Goal: Task Accomplishment & Management: Manage account settings

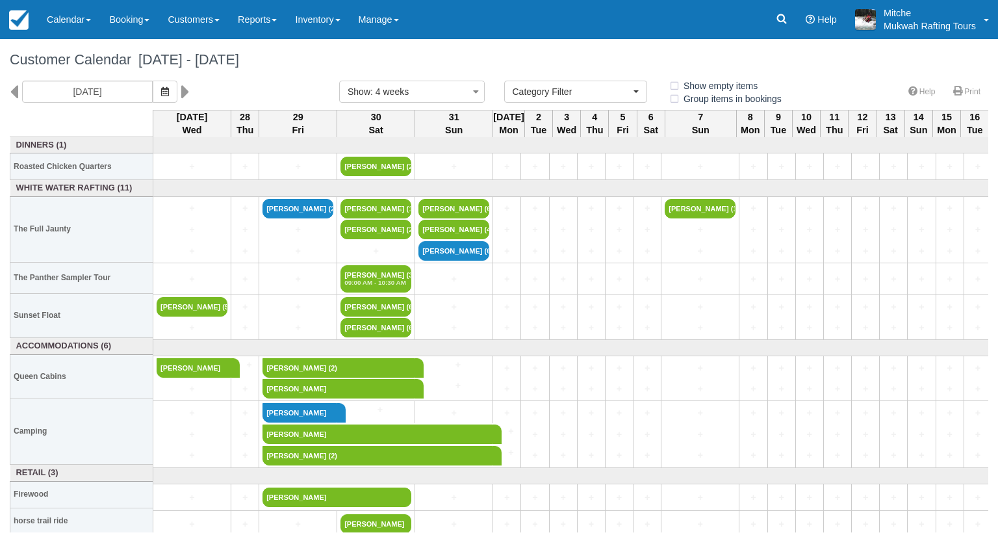
select select
click at [331, 29] on link "Inventory" at bounding box center [317, 19] width 63 height 39
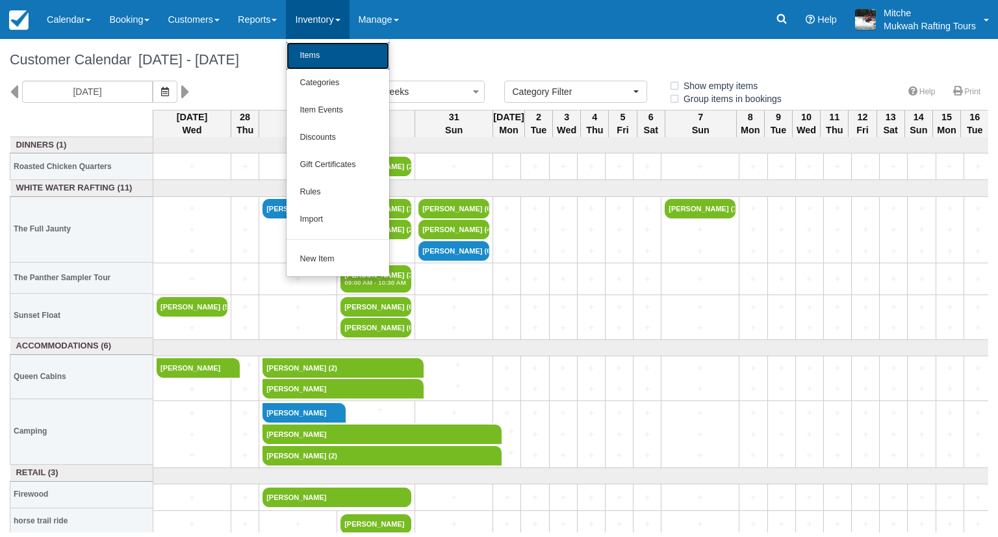
click at [364, 58] on link "Items" at bounding box center [337, 55] width 103 height 27
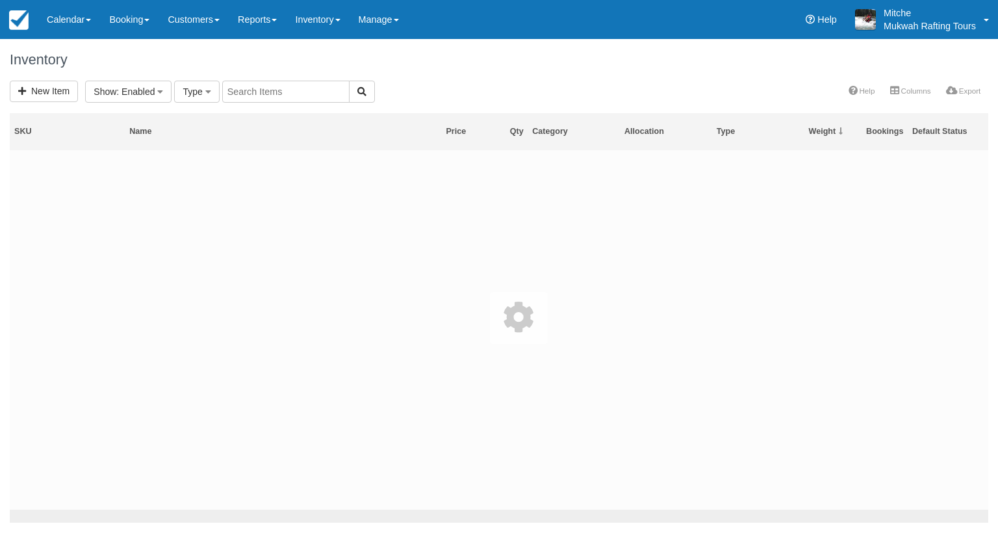
select select
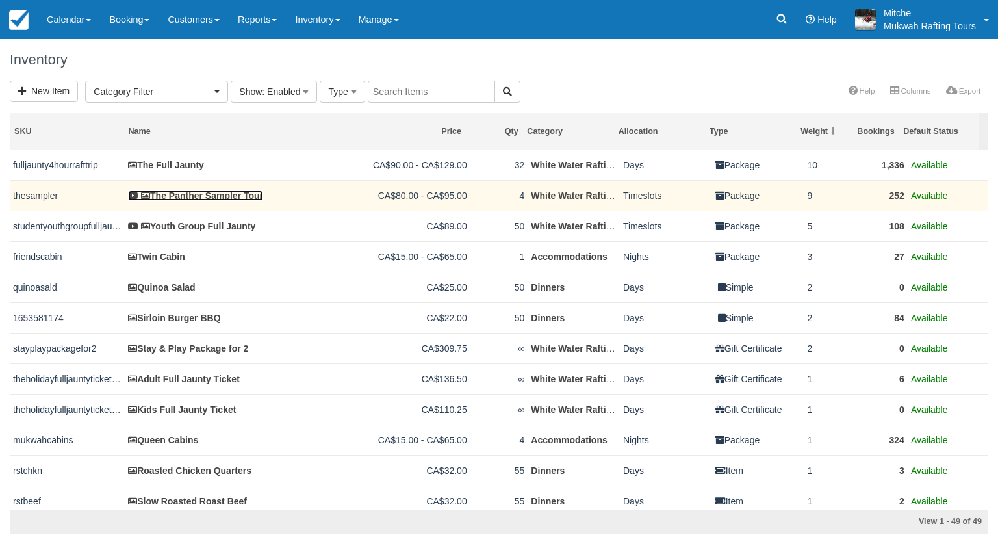
click at [191, 192] on link "The Panther Sampler Tour" at bounding box center [195, 195] width 135 height 10
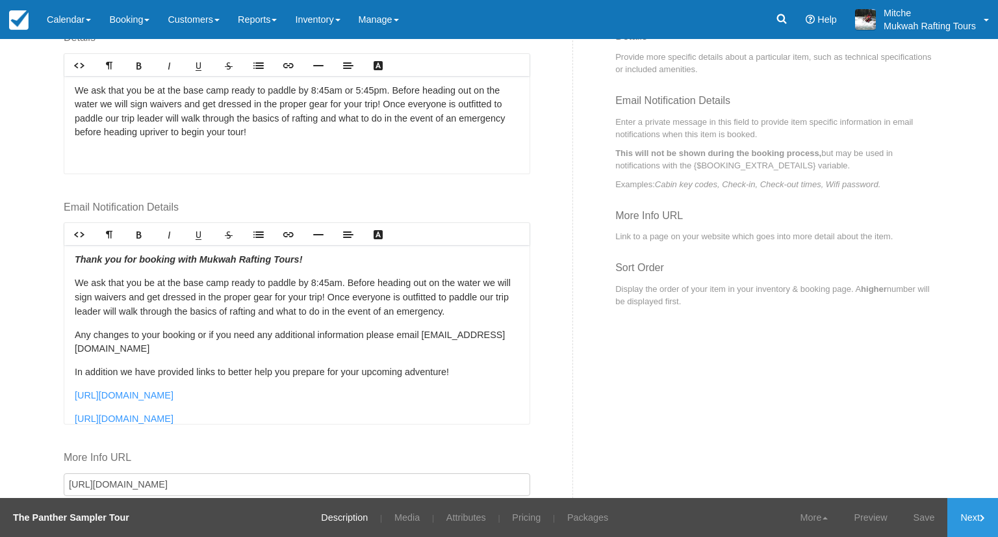
scroll to position [564, 0]
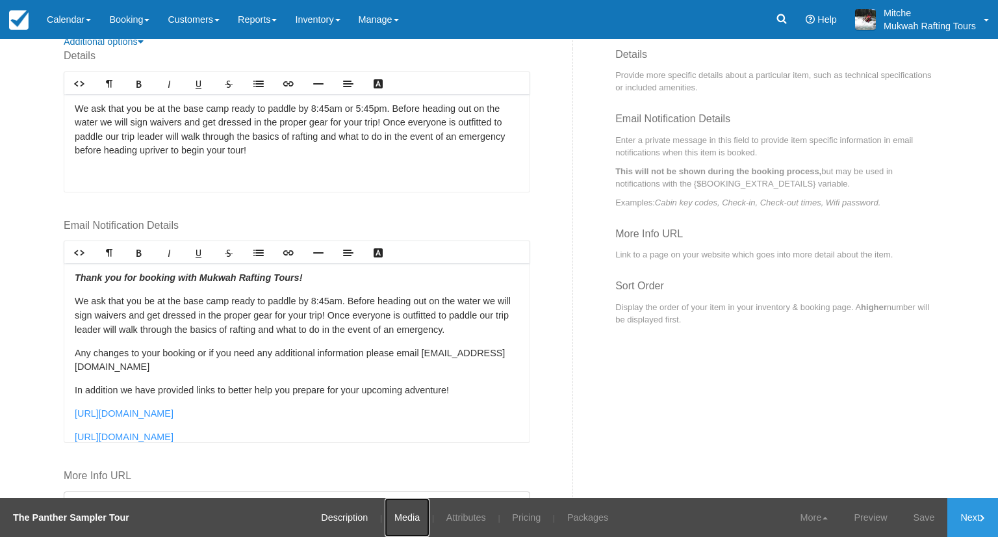
click at [403, 533] on link "Media" at bounding box center [407, 517] width 45 height 39
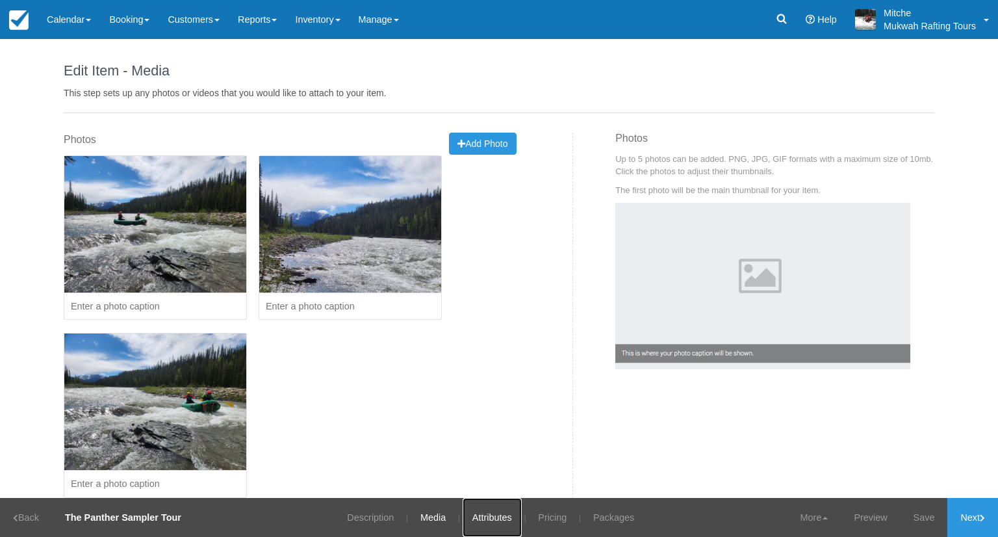
click at [470, 520] on link "Attributes" at bounding box center [491, 517] width 59 height 39
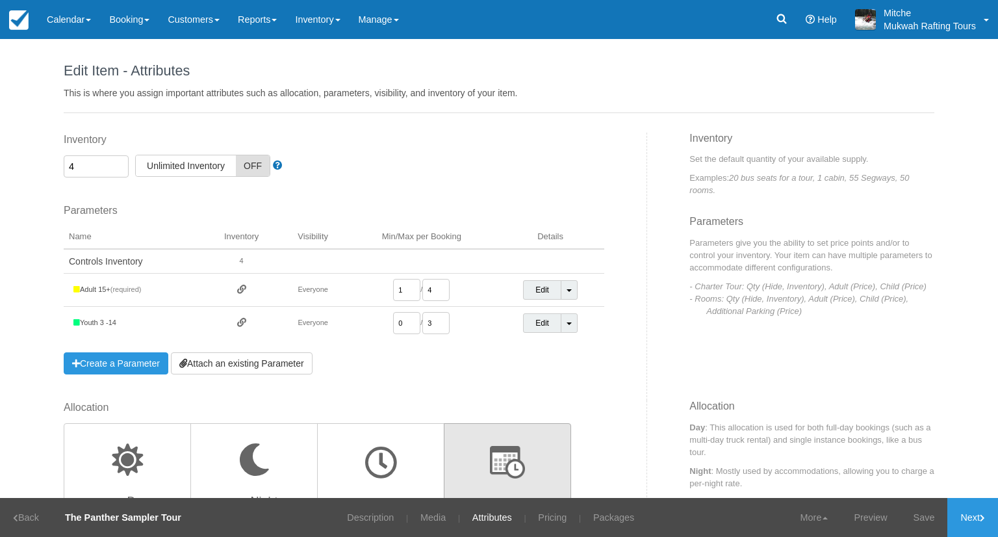
drag, startPoint x: 83, startPoint y: 169, endPoint x: 0, endPoint y: 172, distance: 83.2
click at [0, 172] on div "Edit Item - Description This is your first step to creating your item for your …" at bounding box center [499, 268] width 998 height 459
click at [525, 144] on label "Inventory" at bounding box center [334, 140] width 540 height 15
click at [129, 155] on input "4" at bounding box center [96, 166] width 65 height 22
click at [344, 17] on link "Inventory" at bounding box center [317, 19] width 63 height 39
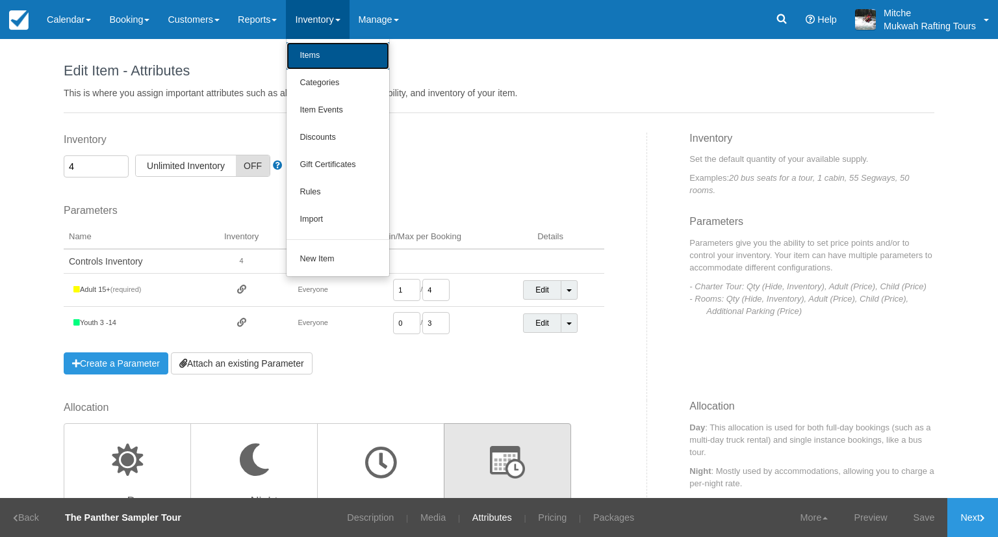
click at [353, 58] on link "Items" at bounding box center [337, 55] width 103 height 27
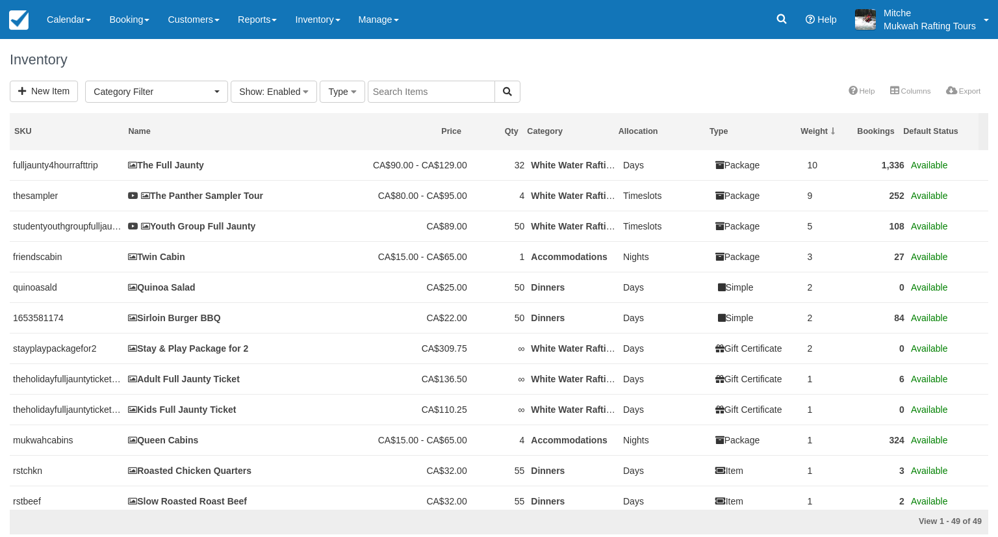
select select
click at [343, 25] on link "Inventory" at bounding box center [317, 19] width 63 height 39
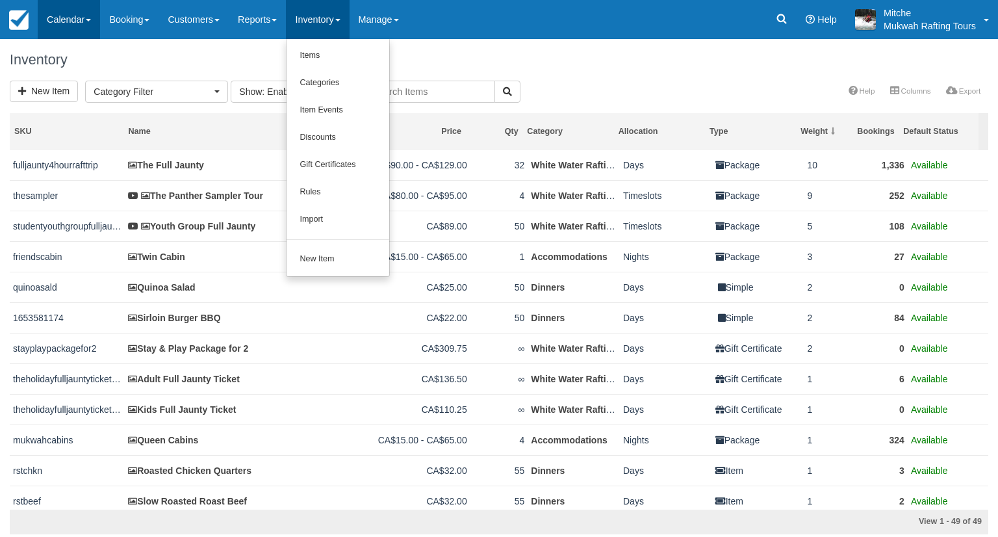
click at [60, 25] on link "Calendar" at bounding box center [69, 19] width 62 height 39
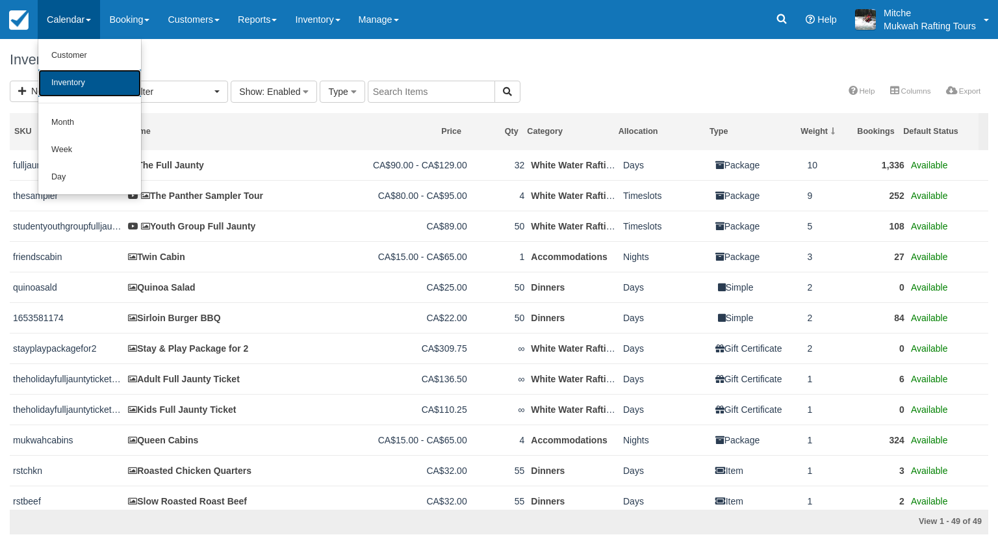
click at [90, 88] on link "Inventory" at bounding box center [89, 82] width 103 height 27
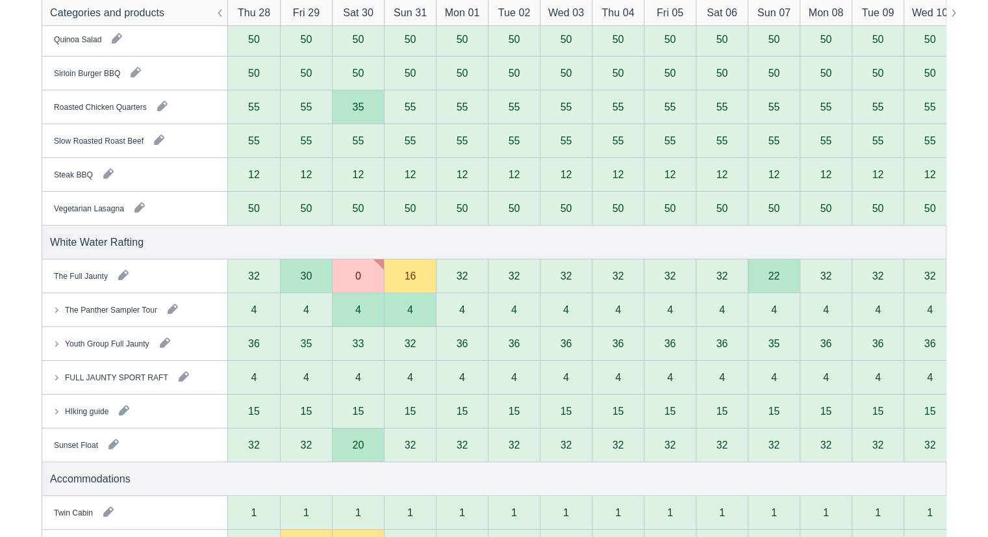
scroll to position [260, 0]
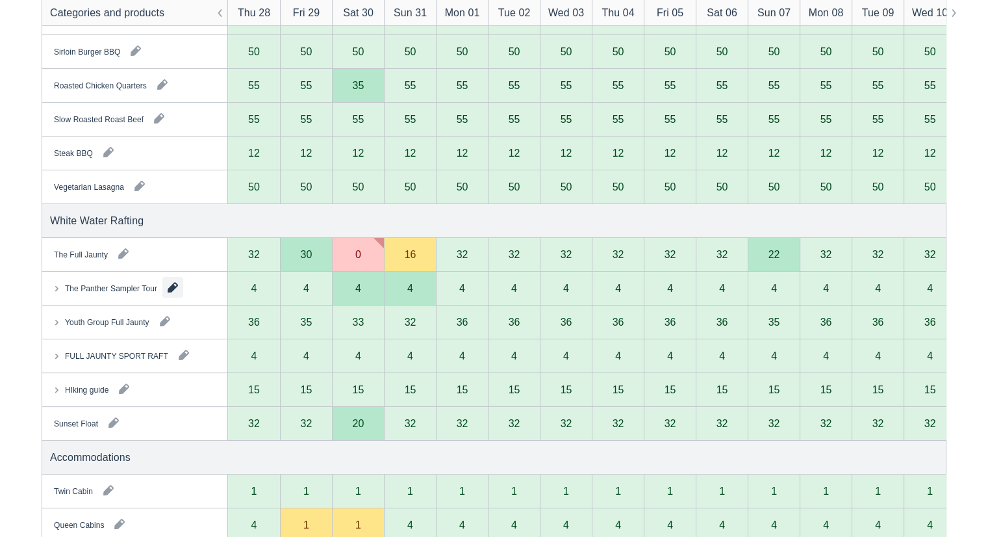
click at [170, 286] on button "button" at bounding box center [172, 287] width 21 height 21
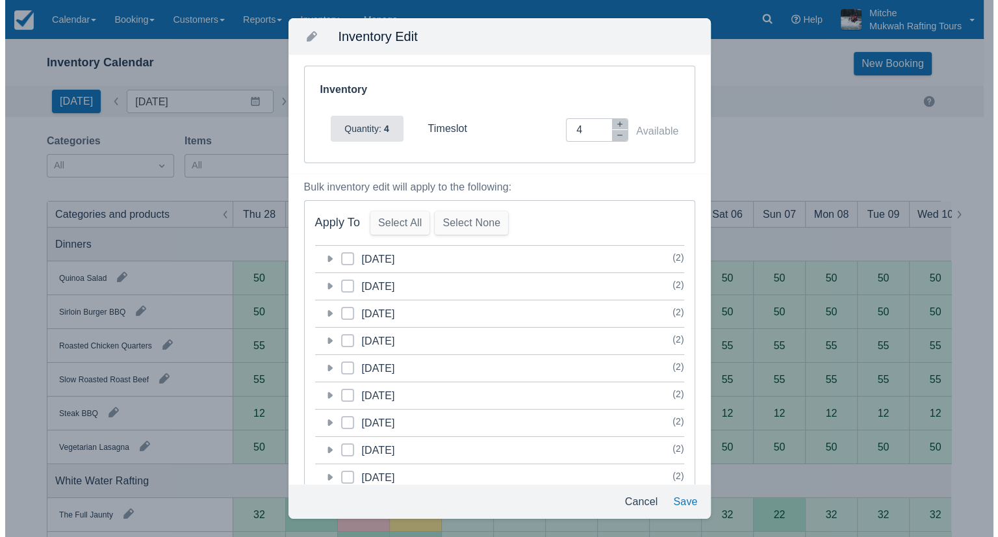
scroll to position [0, 0]
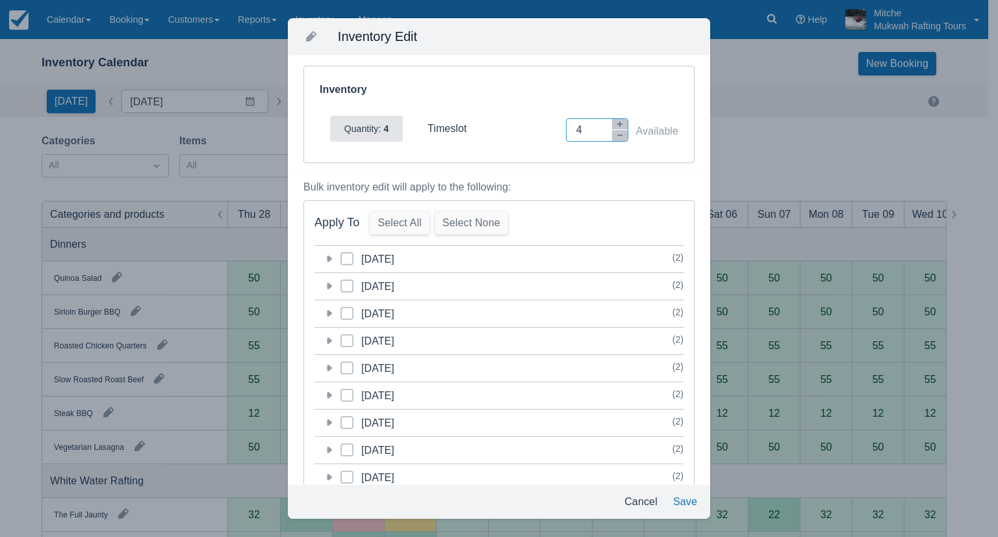
drag, startPoint x: 572, startPoint y: 129, endPoint x: 553, endPoint y: 138, distance: 20.6
click at [553, 137] on div "Inventory Adjustment 4 Available" at bounding box center [596, 129] width 164 height 23
type input "0"
click at [690, 501] on button "Save" at bounding box center [685, 501] width 34 height 23
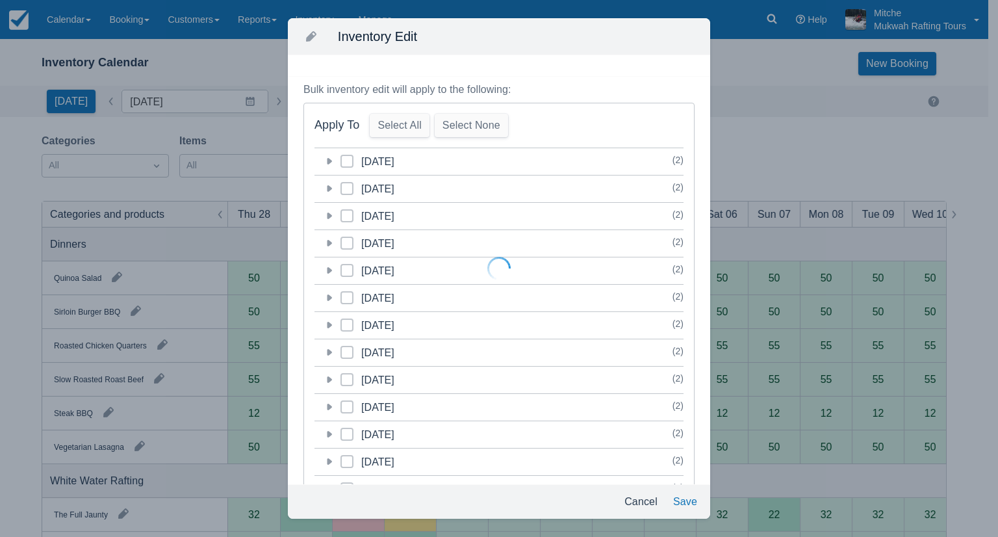
click at [625, 108] on div at bounding box center [499, 268] width 998 height 537
click at [691, 501] on div at bounding box center [499, 268] width 998 height 537
click at [582, 60] on div at bounding box center [499, 268] width 998 height 537
click at [629, 510] on div at bounding box center [499, 268] width 998 height 537
click at [645, 508] on div at bounding box center [499, 268] width 998 height 537
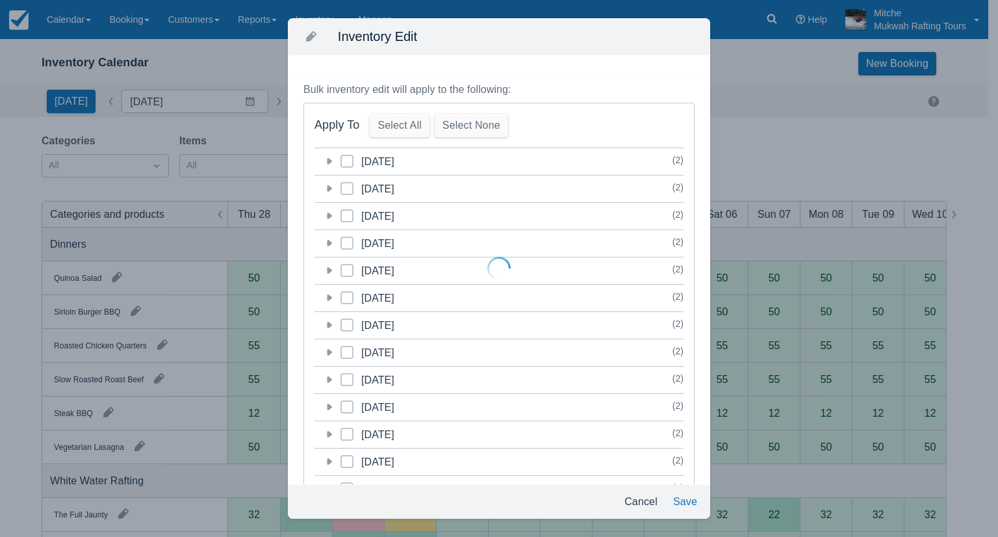
click at [643, 498] on div at bounding box center [499, 268] width 998 height 537
click at [633, 279] on div at bounding box center [499, 268] width 998 height 537
click at [644, 495] on div at bounding box center [499, 268] width 998 height 537
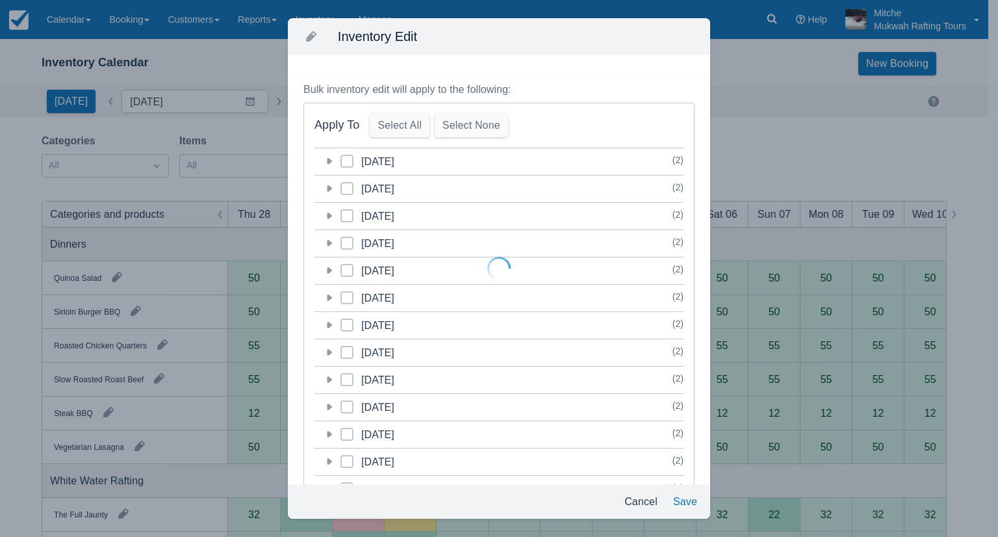
click at [645, 503] on div at bounding box center [499, 268] width 998 height 537
click at [677, 497] on div at bounding box center [499, 268] width 998 height 537
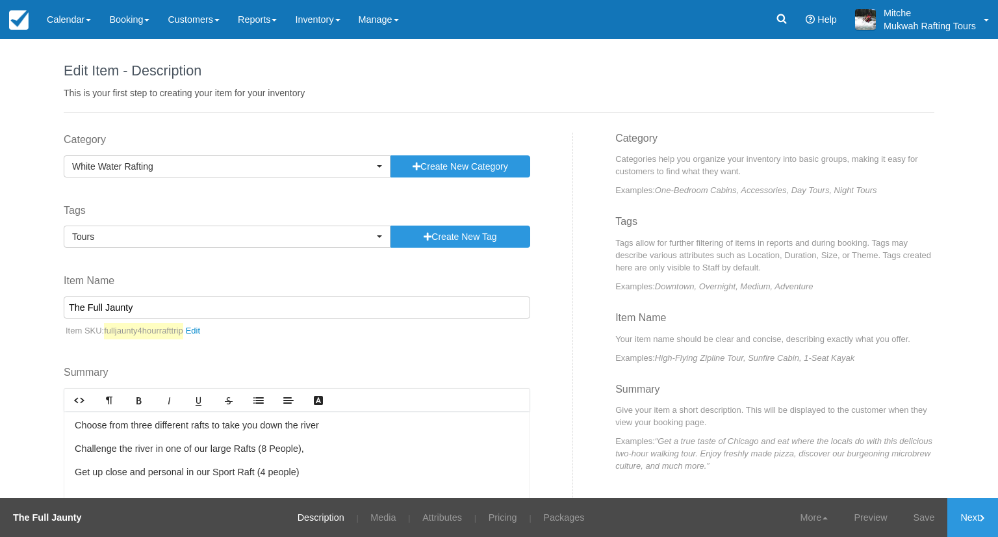
click at [403, 62] on div "Edit Item - Description This is your first step to creating your item for your …" at bounding box center [499, 76] width 870 height 74
click at [71, 14] on link "Calendar" at bounding box center [69, 19] width 62 height 39
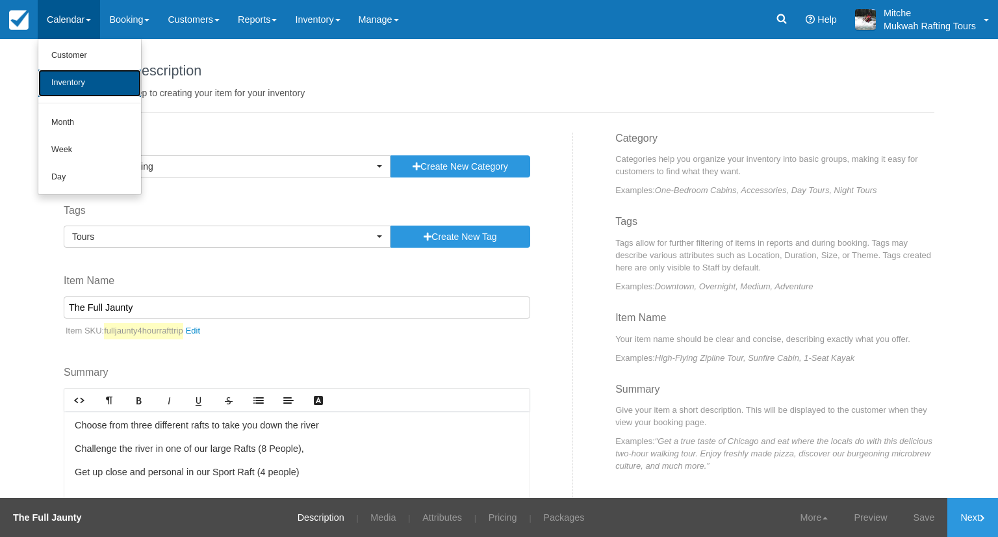
click at [94, 82] on link "Inventory" at bounding box center [89, 82] width 103 height 27
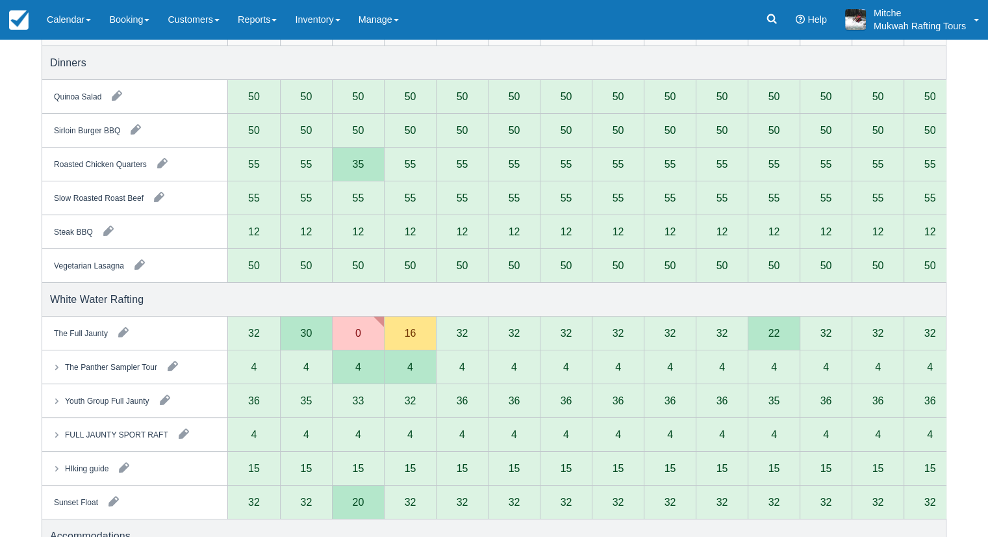
scroll to position [195, 0]
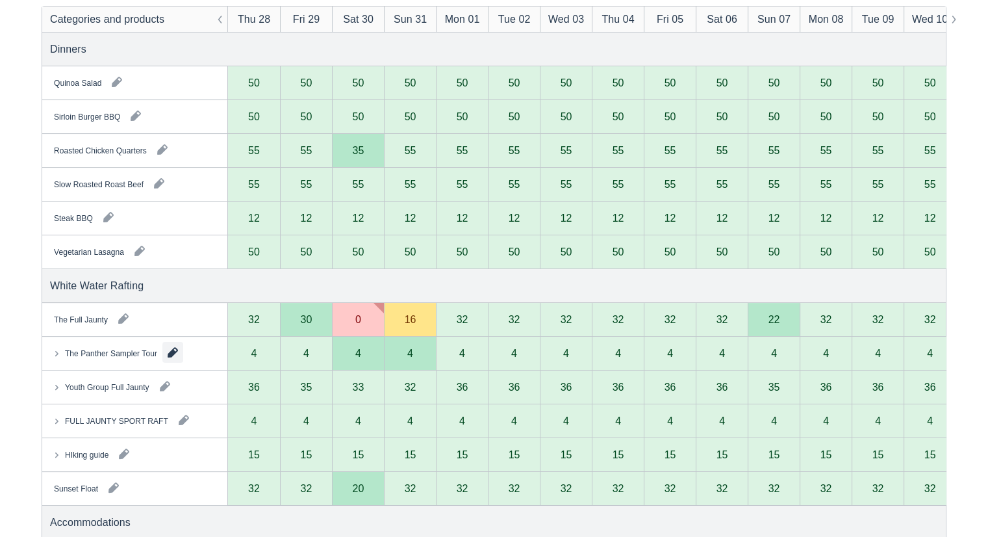
click at [169, 349] on button "button" at bounding box center [172, 352] width 21 height 21
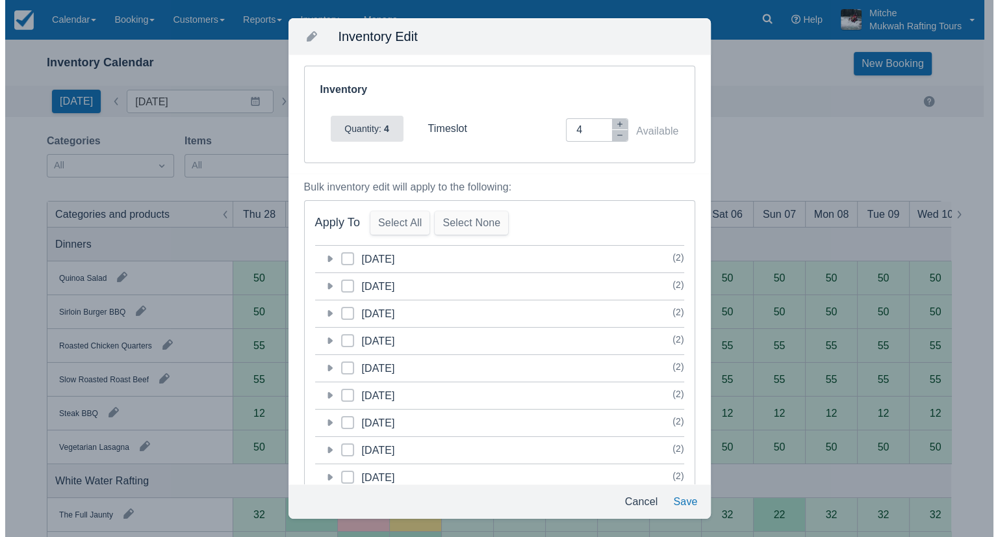
scroll to position [0, 0]
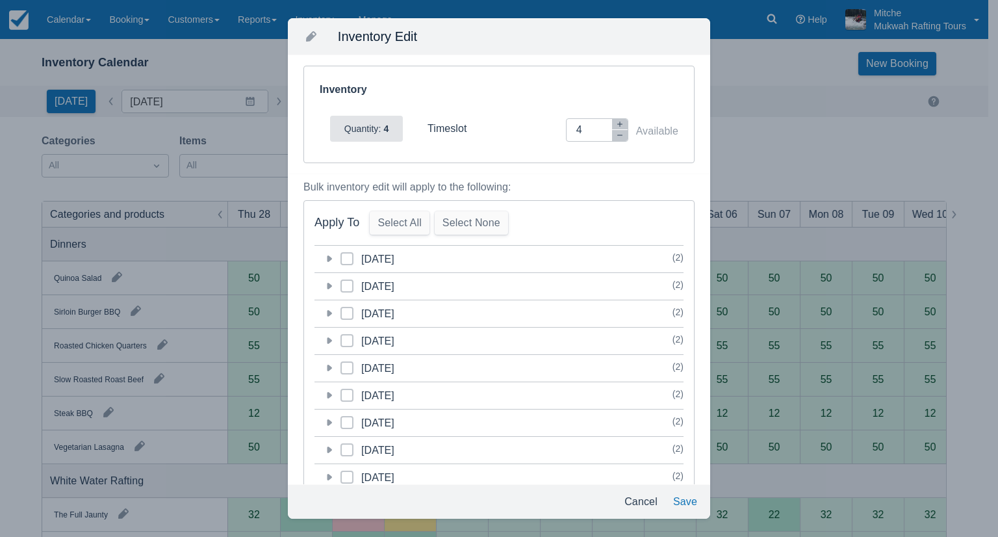
click at [547, 138] on div "Inventory Adjustment 4 Available" at bounding box center [596, 129] width 164 height 23
type input "0"
click at [678, 500] on button "Save" at bounding box center [685, 501] width 34 height 23
